Goal: Check status: Check status

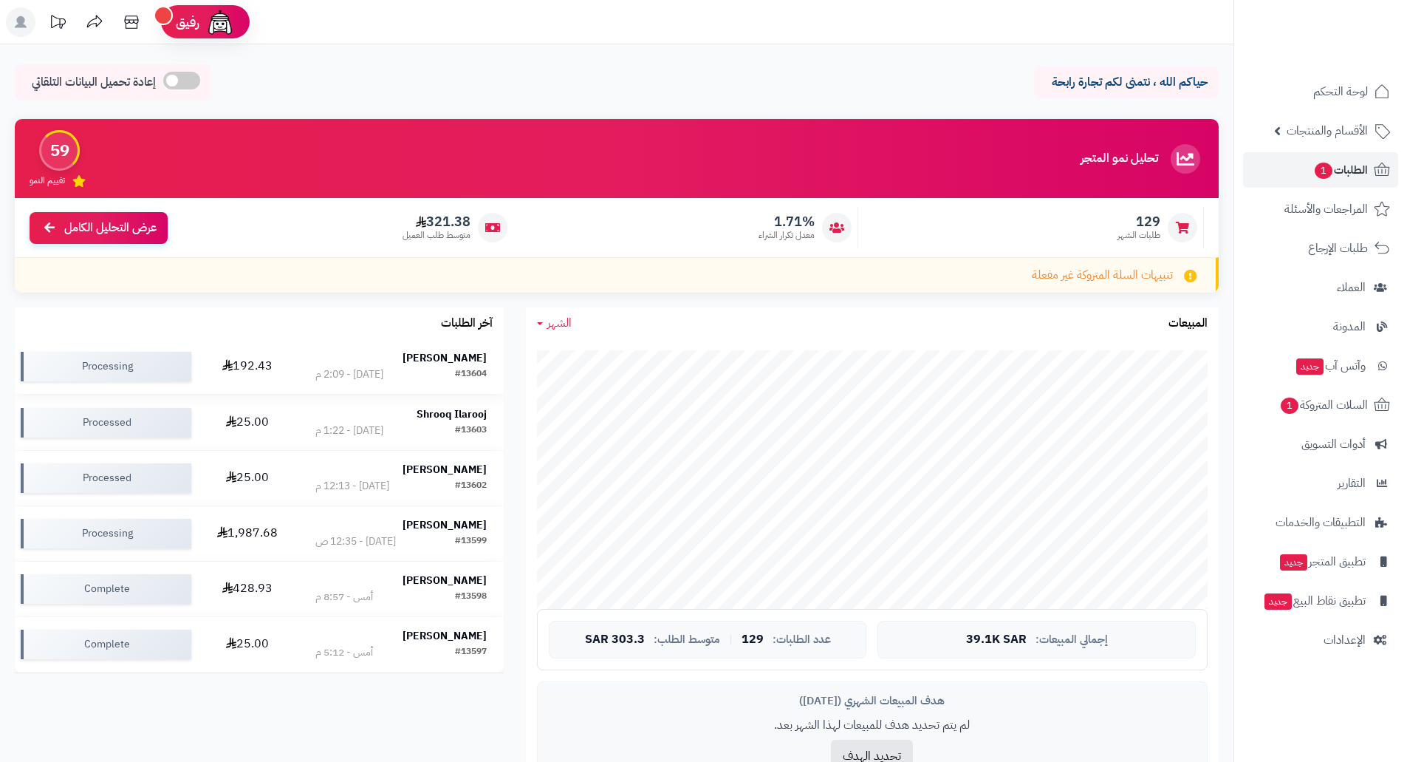
click at [448, 359] on strong "عباس السيافي" at bounding box center [445, 358] width 84 height 16
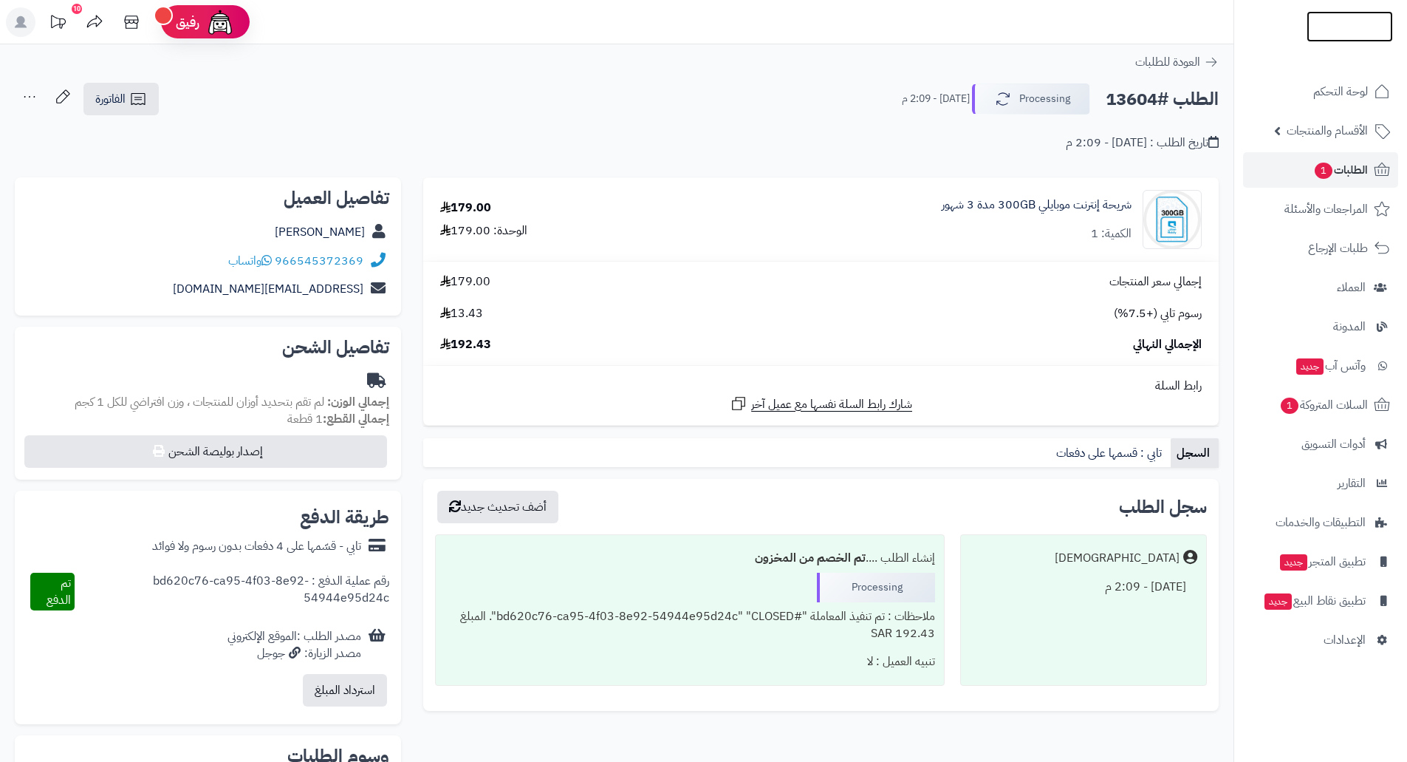
click at [1336, 35] on img at bounding box center [1350, 50] width 86 height 31
